Goal: Task Accomplishment & Management: Manage account settings

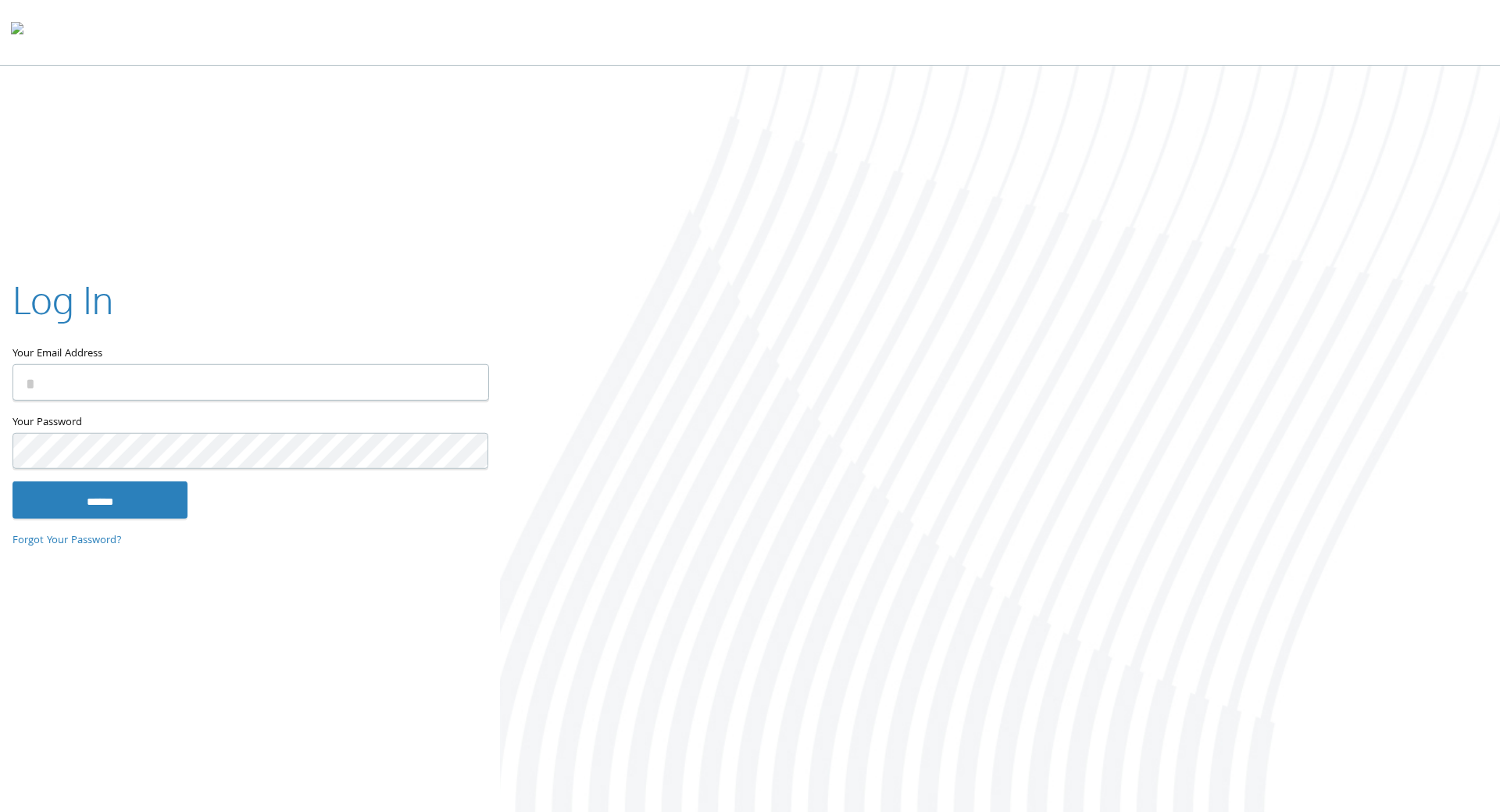
click at [415, 373] on input "Your Email Address" at bounding box center [251, 382] width 477 height 37
type input "**********"
click at [13, 481] on input "******" at bounding box center [100, 500] width 175 height 37
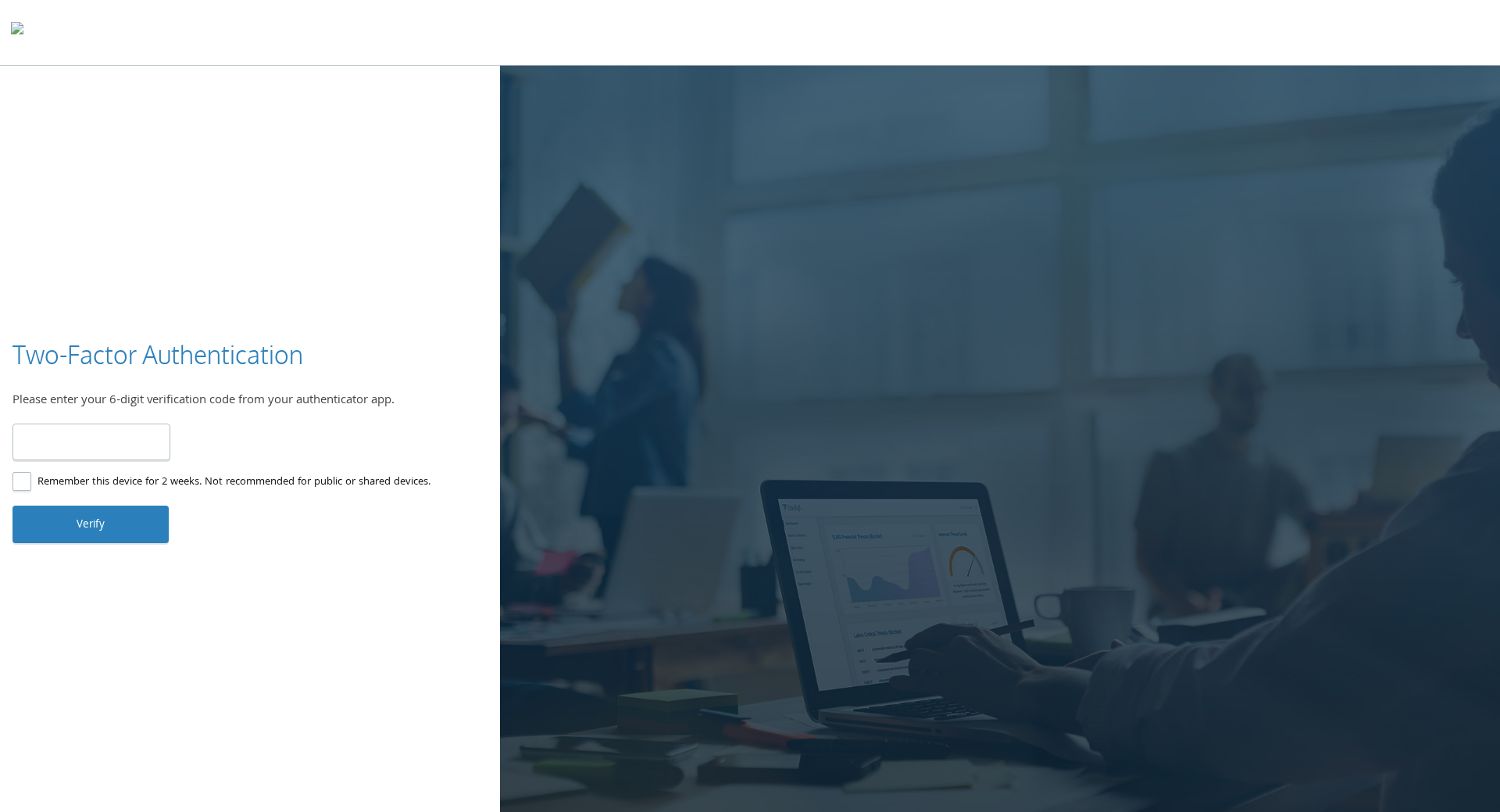
type input "******"
